Goal: Task Accomplishment & Management: Use online tool/utility

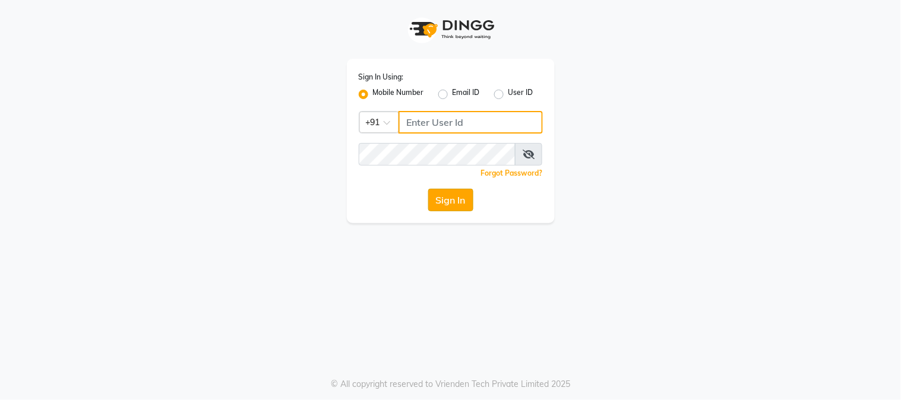
type input "9990000085"
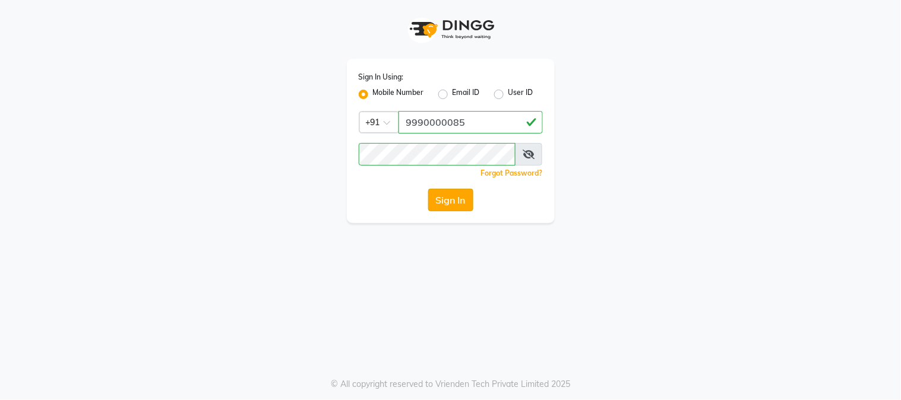
click at [460, 204] on button "Sign In" at bounding box center [450, 200] width 45 height 23
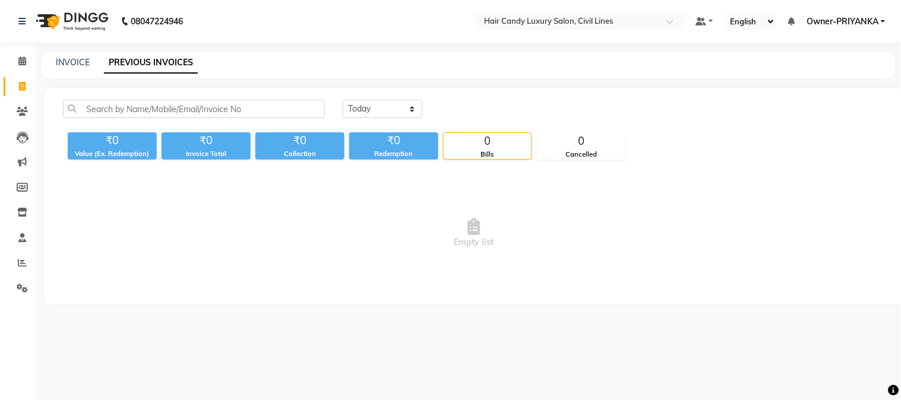
click at [894, 392] on icon at bounding box center [894, 391] width 11 height 11
click at [735, 370] on div "08047224946 Select Location × Hair Candy Luxury Salon, Civil Lines Default Pane…" at bounding box center [450, 200] width 901 height 400
click at [894, 388] on icon at bounding box center [894, 391] width 11 height 11
click at [686, 330] on div "08047224946 Select Location × Hair Candy Luxury Salon, Civil Lines Default Pane…" at bounding box center [450, 200] width 901 height 400
click at [12, 193] on span at bounding box center [22, 188] width 21 height 14
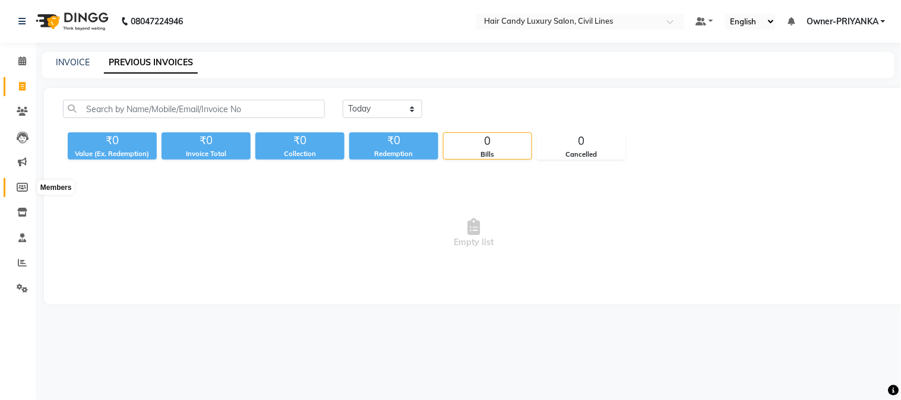
select select
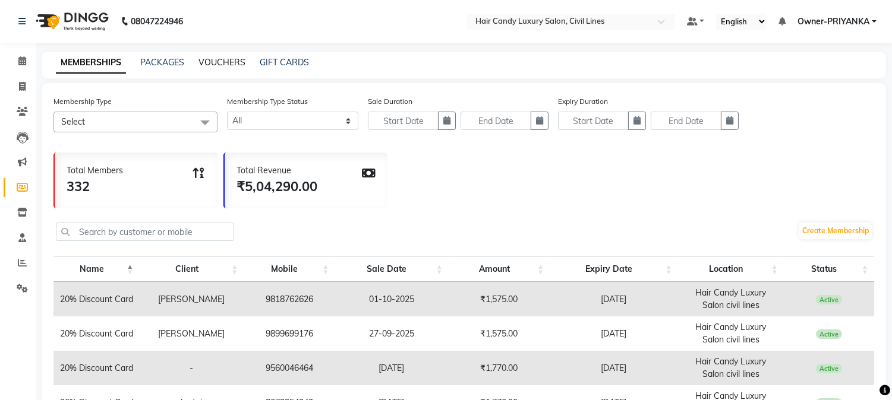
click at [220, 64] on link "VOUCHERS" at bounding box center [221, 62] width 47 height 11
select select
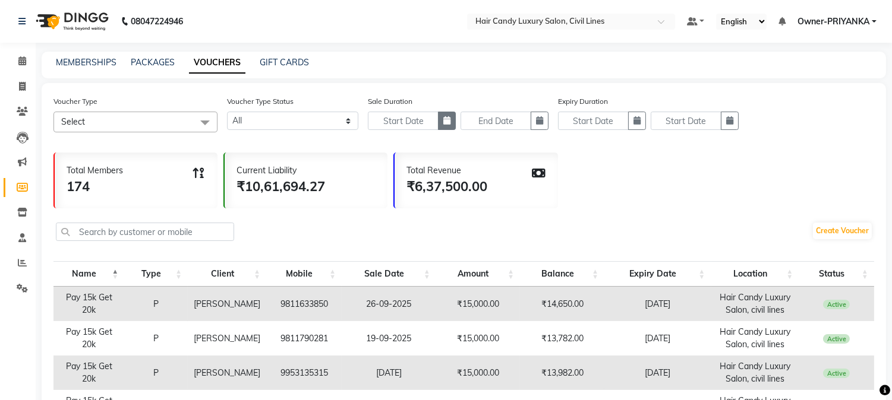
click at [447, 120] on icon "button" at bounding box center [446, 120] width 7 height 8
select select "10"
select select "2025"
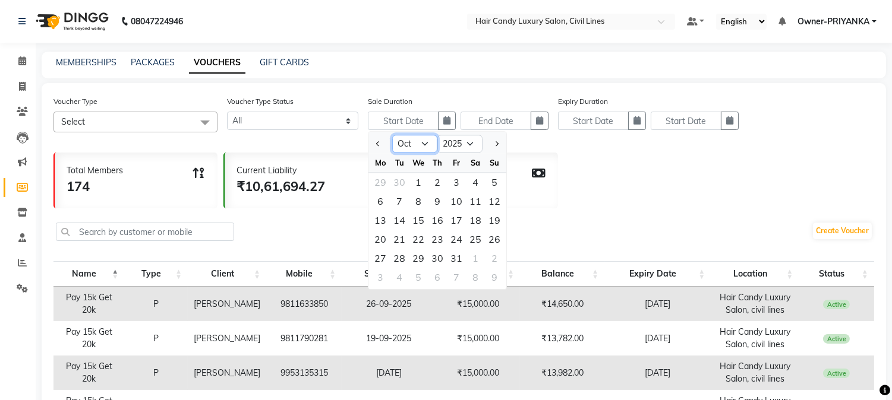
click at [411, 149] on select "Jan Feb Mar Apr May Jun [DATE] Aug Sep Oct Nov Dec" at bounding box center [414, 144] width 45 height 18
select select "9"
click at [392, 135] on select "Jan Feb Mar Apr May Jun [DATE] Aug Sep Oct Nov Dec" at bounding box center [414, 144] width 45 height 18
click at [458, 244] on div "26" at bounding box center [456, 239] width 19 height 19
type input "26-09-2025"
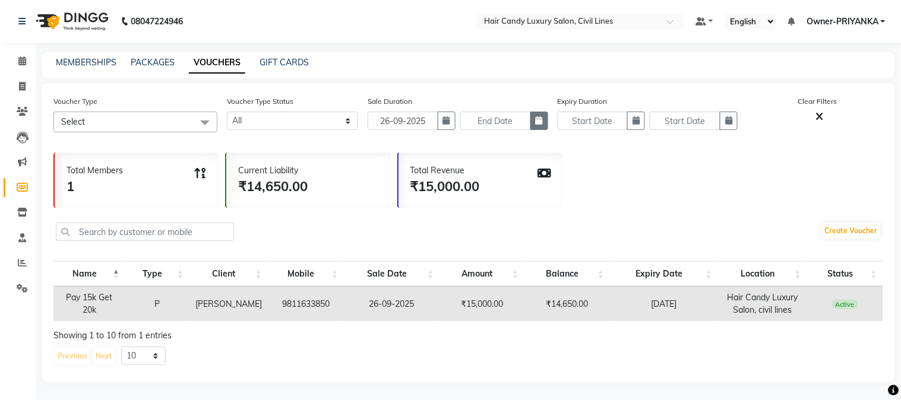
click at [537, 120] on icon "button" at bounding box center [539, 120] width 7 height 8
select select "10"
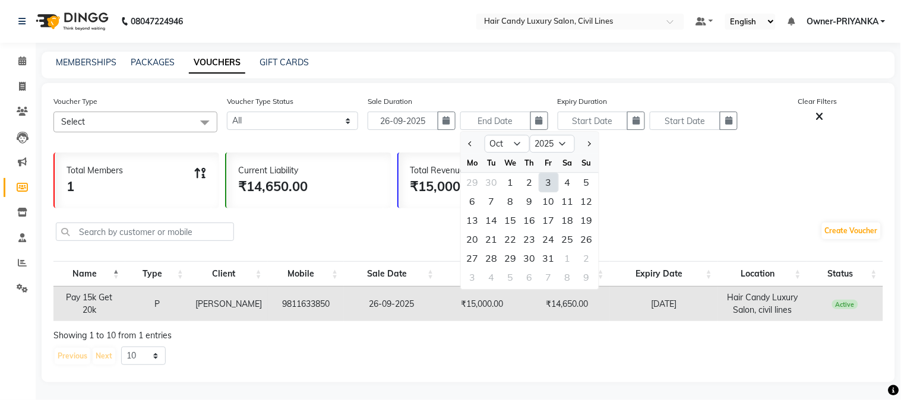
click at [545, 188] on div "3" at bounding box center [549, 182] width 19 height 19
type input "03-10-2025"
